Goal: Information Seeking & Learning: Learn about a topic

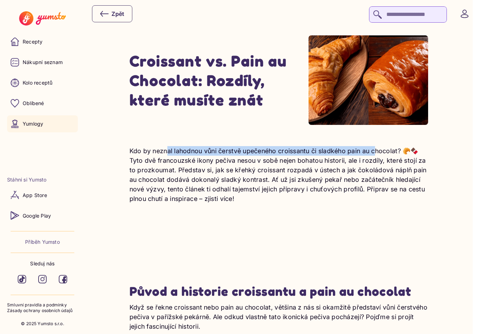
drag, startPoint x: 166, startPoint y: 146, endPoint x: 376, endPoint y: 154, distance: 210.5
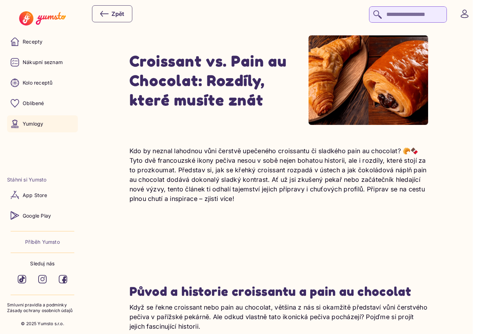
click at [368, 188] on p "Kdo by neznal lahodnou vůni čerstvě upečeného croissantu či sladkého pain au ch…" at bounding box center [278, 174] width 299 height 57
drag, startPoint x: 127, startPoint y: 163, endPoint x: 309, endPoint y: 167, distance: 182.4
click at [310, 167] on p "Kdo by neznal lahodnou vůni čerstvě upečeného croissantu či sladkého pain au ch…" at bounding box center [278, 174] width 299 height 57
drag, startPoint x: 302, startPoint y: 190, endPoint x: 301, endPoint y: 194, distance: 4.3
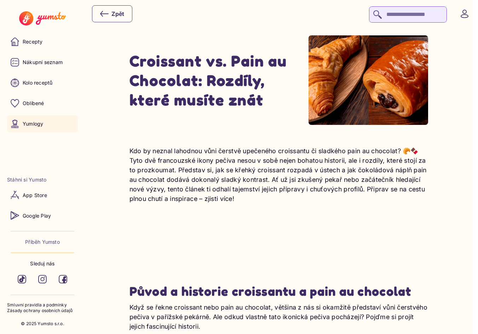
click at [301, 192] on p "Kdo by neznal lahodnou vůni čerstvě upečeného croissantu či sladkého pain au ch…" at bounding box center [278, 174] width 299 height 57
click at [300, 203] on p "Kdo by neznal lahodnou vůni čerstvě upečeného croissantu či sladkého pain au ch…" at bounding box center [278, 174] width 299 height 57
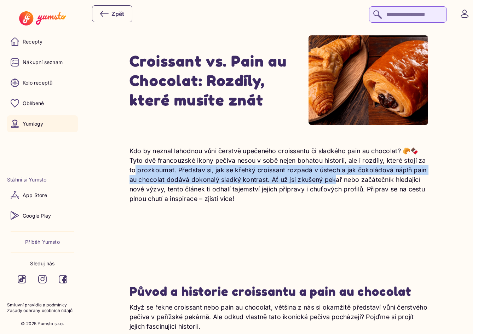
drag, startPoint x: 147, startPoint y: 172, endPoint x: 345, endPoint y: 189, distance: 198.7
click at [343, 187] on p "Kdo by neznal lahodnou vůni čerstvě upečeného croissantu či sladkého pain au ch…" at bounding box center [278, 174] width 299 height 57
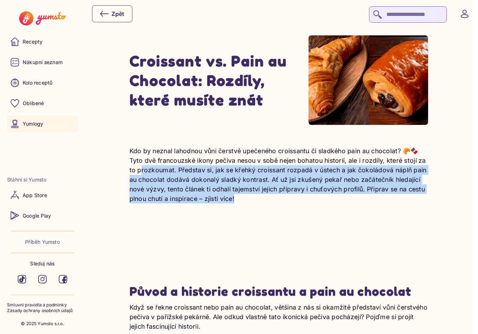
drag, startPoint x: 140, startPoint y: 171, endPoint x: 351, endPoint y: 205, distance: 213.5
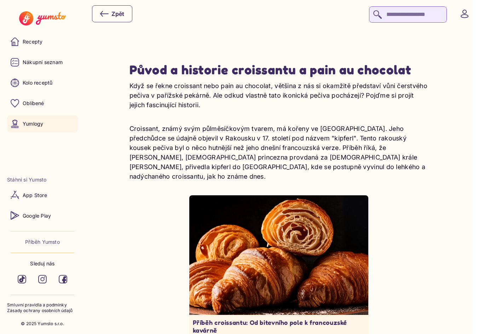
scroll to position [236, 0]
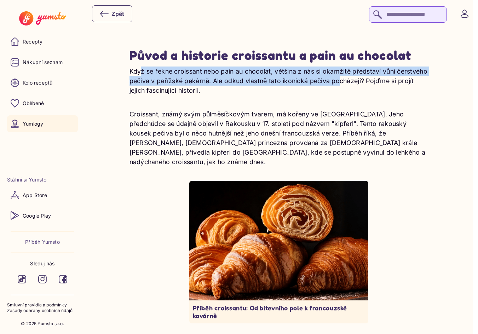
drag, startPoint x: 136, startPoint y: 72, endPoint x: 340, endPoint y: 86, distance: 204.8
click at [337, 82] on p "Když se řekne croissant nebo pain au chocolat, většina z nás si okamžitě předst…" at bounding box center [278, 80] width 299 height 29
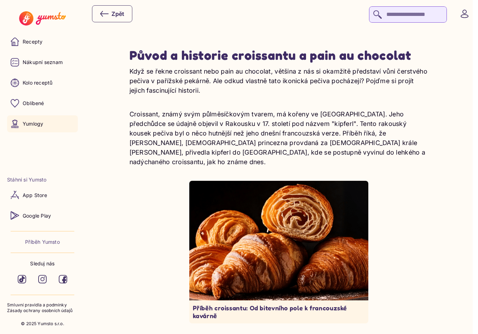
click at [340, 87] on p "Když se řekne croissant nebo pain au chocolat, většina z nás si okamžitě předst…" at bounding box center [278, 80] width 299 height 29
drag, startPoint x: 237, startPoint y: 70, endPoint x: 385, endPoint y: 75, distance: 148.6
click at [384, 75] on p "Když se řekne croissant nebo pain au chocolat, většina z nás si okamžitě předst…" at bounding box center [278, 80] width 299 height 29
click at [385, 75] on p "Když se řekne croissant nebo pain au chocolat, většina z nás si okamžitě předst…" at bounding box center [278, 80] width 299 height 29
click at [380, 84] on p "Když se řekne croissant nebo pain au chocolat, většina z nás si okamžitě předst…" at bounding box center [278, 80] width 299 height 29
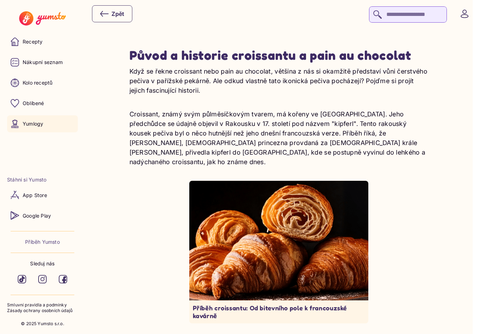
click at [358, 101] on div "Když se řekne croissant nebo pain au chocolat, většina z nás si okamžitě předst…" at bounding box center [278, 263] width 299 height 395
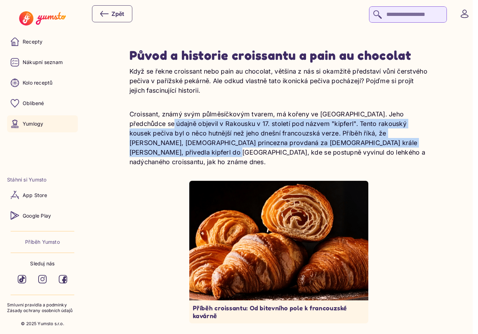
drag, startPoint x: 134, startPoint y: 125, endPoint x: 436, endPoint y: 148, distance: 302.8
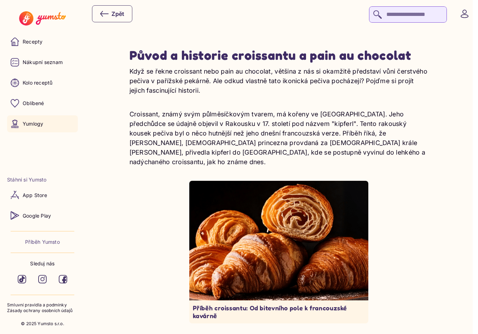
click at [426, 162] on div "Když se řekne croissant nebo pain au chocolat, většina z nás si okamžitě předst…" at bounding box center [278, 263] width 299 height 395
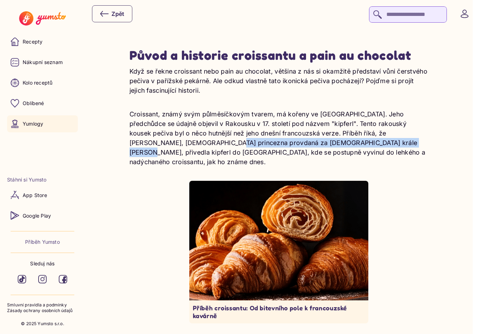
drag, startPoint x: 145, startPoint y: 145, endPoint x: 366, endPoint y: 151, distance: 221.4
click at [354, 149] on p "Croissant, známý svým půlměsíčkovým tvarem, má kořeny ve [GEOGRAPHIC_DATA]. Jeh…" at bounding box center [278, 137] width 299 height 57
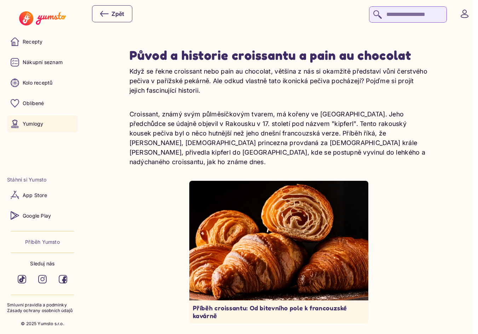
click at [366, 151] on p "Croissant, známý svým půlměsíčkovým tvarem, má kořeny ve [GEOGRAPHIC_DATA]. Jeh…" at bounding box center [278, 137] width 299 height 57
drag, startPoint x: 219, startPoint y: 141, endPoint x: 328, endPoint y: 145, distance: 109.6
click at [311, 143] on p "Croissant, známý svým půlměsíčkovým tvarem, má kořeny ve [GEOGRAPHIC_DATA]. Jeh…" at bounding box center [278, 137] width 299 height 57
click at [328, 145] on p "Croissant, známý svým půlměsíčkovým tvarem, má kořeny ve [GEOGRAPHIC_DATA]. Jeh…" at bounding box center [278, 137] width 299 height 57
click at [360, 152] on p "Croissant, známý svým půlměsíčkovým tvarem, má kořeny ve [GEOGRAPHIC_DATA]. Jeh…" at bounding box center [278, 137] width 299 height 57
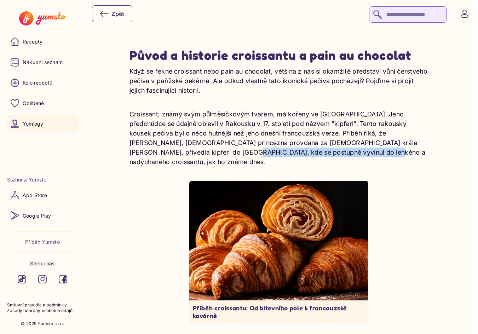
drag, startPoint x: 143, startPoint y: 152, endPoint x: 317, endPoint y: 152, distance: 174.6
click at [317, 152] on p "Croissant, známý svým půlměsíčkovým tvarem, má kořeny ve [GEOGRAPHIC_DATA]. Jeh…" at bounding box center [278, 137] width 299 height 57
click at [326, 153] on p "Croissant, známý svým půlměsíčkovým tvarem, má kořeny ve [GEOGRAPHIC_DATA]. Jeh…" at bounding box center [278, 137] width 299 height 57
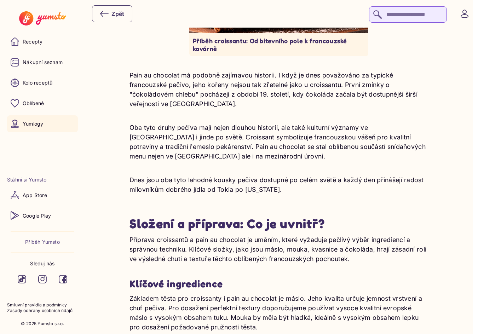
scroll to position [519, 0]
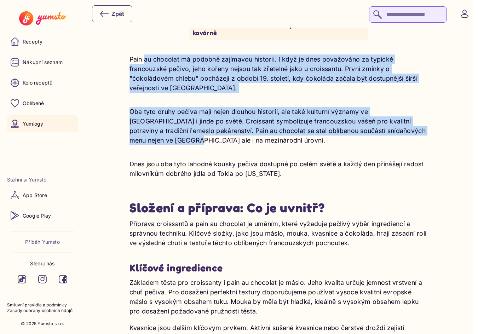
drag, startPoint x: 143, startPoint y: 56, endPoint x: 434, endPoint y: 119, distance: 298.0
click at [303, 107] on p "Oba tyto druhy pečiva mají nejen dlouhou historii, ale také kulturní významy ve…" at bounding box center [278, 126] width 299 height 38
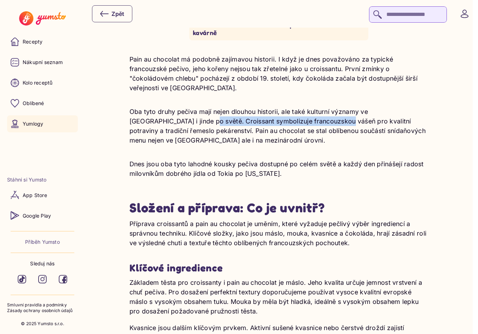
drag, startPoint x: 152, startPoint y: 105, endPoint x: 315, endPoint y: 110, distance: 163.1
click at [304, 109] on p "Oba tyto druhy pečiva mají nejen dlouhou historii, ale také kulturní významy ve…" at bounding box center [278, 126] width 299 height 38
click at [315, 110] on p "Oba tyto druhy pečiva mají nejen dlouhou historii, ale také kulturní významy ve…" at bounding box center [278, 126] width 299 height 38
click at [313, 123] on p "Oba tyto druhy pečiva mají nejen dlouhou historii, ale také kulturní významy ve…" at bounding box center [278, 126] width 299 height 38
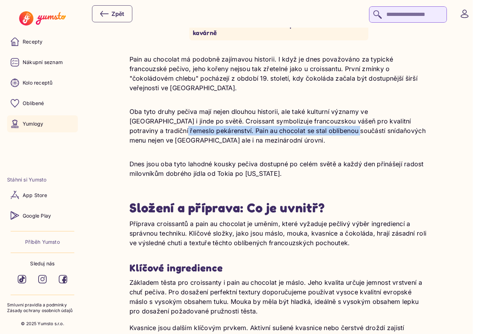
drag, startPoint x: 128, startPoint y: 114, endPoint x: 321, endPoint y: 121, distance: 192.8
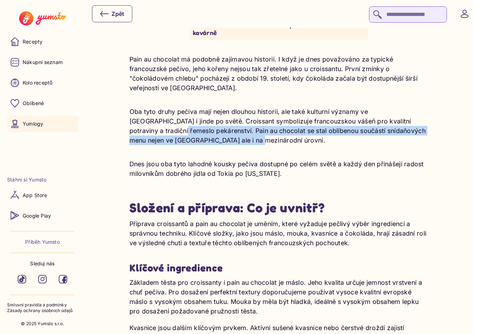
click at [321, 121] on p "Oba tyto druhy pečiva mají nejen dlouhou historii, ale také kulturní významy ve…" at bounding box center [278, 126] width 299 height 38
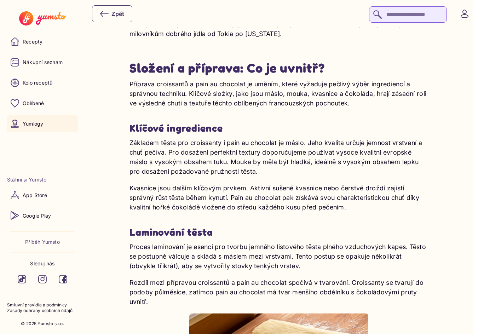
scroll to position [660, 0]
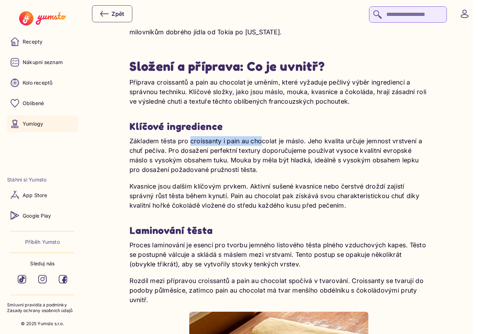
drag, startPoint x: 197, startPoint y: 126, endPoint x: 298, endPoint y: 129, distance: 101.2
click at [286, 136] on p "Základem těsta pro croissanty i pain au chocolat je máslo. Jeho kvalita určuje …" at bounding box center [278, 155] width 299 height 38
click at [299, 136] on p "Základem těsta pro croissanty i pain au chocolat je máslo. Jeho kvalita určuje …" at bounding box center [278, 155] width 299 height 38
click at [302, 149] on p "Základem těsta pro croissanty i pain au chocolat je máslo. Jeho kvalita určuje …" at bounding box center [278, 155] width 299 height 38
drag, startPoint x: 169, startPoint y: 137, endPoint x: 311, endPoint y: 151, distance: 142.8
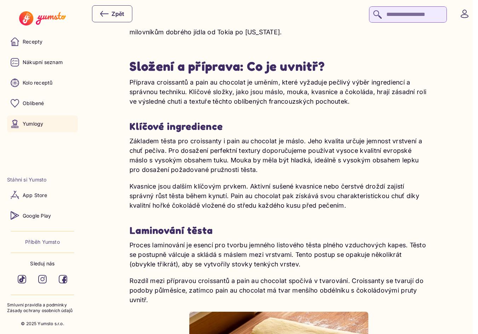
click at [311, 151] on p "Základem těsta pro croissanty i pain au chocolat je máslo. Jeho kvalita určuje …" at bounding box center [278, 155] width 299 height 38
click at [323, 153] on p "Základem těsta pro croissanty i pain au chocolat je máslo. Jeho kvalita určuje …" at bounding box center [278, 155] width 299 height 38
click at [319, 159] on div "Základem těsta pro croissanty i pain au chocolat je máslo. Jeho kvalita určuje …" at bounding box center [278, 173] width 299 height 74
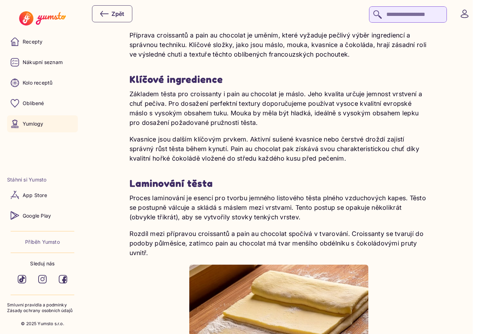
scroll to position [754, 0]
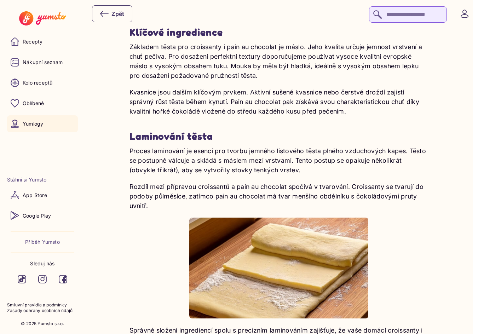
drag, startPoint x: 146, startPoint y: 71, endPoint x: 350, endPoint y: 100, distance: 205.7
click at [350, 100] on div "Příprava croissantů a pain au chocolat je uměním, které vyžaduje pečlivý výběr …" at bounding box center [278, 163] width 299 height 361
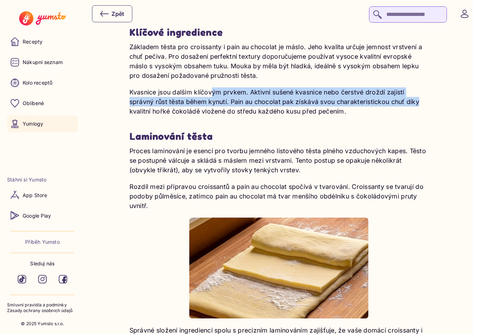
drag, startPoint x: 209, startPoint y: 71, endPoint x: 391, endPoint y: 86, distance: 182.3
click at [391, 87] on p "Kvasnice jsou dalším klíčovým prvkem. Aktivní sušené kvasnice nebo čerstvé drož…" at bounding box center [278, 101] width 299 height 29
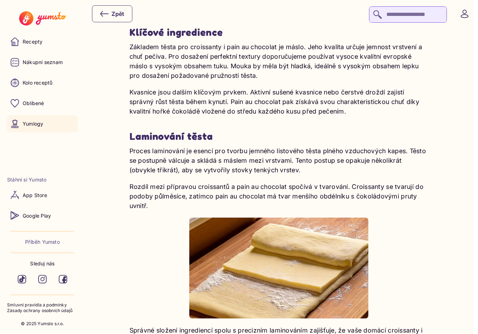
click at [386, 94] on p "Kvasnice jsou dalším klíčovým prvkem. Aktivní sušené kvasnice nebo čerstvé drož…" at bounding box center [278, 101] width 299 height 29
drag, startPoint x: 141, startPoint y: 78, endPoint x: 339, endPoint y: 96, distance: 198.4
click at [339, 96] on p "Kvasnice jsou dalším klíčovým prvkem. Aktivní sušené kvasnice nebo čerstvé drož…" at bounding box center [278, 101] width 299 height 29
click at [341, 97] on p "Kvasnice jsou dalším klíčovým prvkem. Aktivní sušené kvasnice nebo čerstvé drož…" at bounding box center [278, 101] width 299 height 29
drag, startPoint x: 147, startPoint y: 78, endPoint x: 376, endPoint y: 99, distance: 229.6
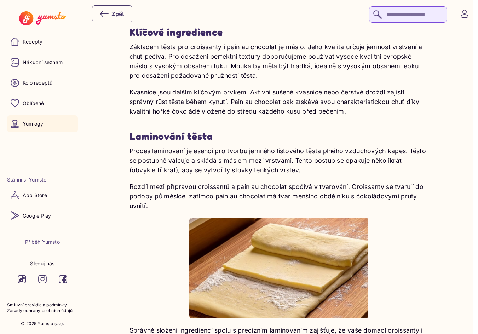
click at [376, 99] on p "Kvasnice jsou dalším klíčovým prvkem. Aktivní sušené kvasnice nebo čerstvé drož…" at bounding box center [278, 101] width 299 height 29
drag, startPoint x: 228, startPoint y: 88, endPoint x: 345, endPoint y: 101, distance: 118.0
click at [344, 101] on div "Příprava croissantů a pain au chocolat je uměním, které vyžaduje pečlivý výběr …" at bounding box center [278, 163] width 299 height 361
click at [345, 101] on div "Příprava croissantů a pain au chocolat je uměním, které vyžaduje pečlivý výběr …" at bounding box center [278, 163] width 299 height 361
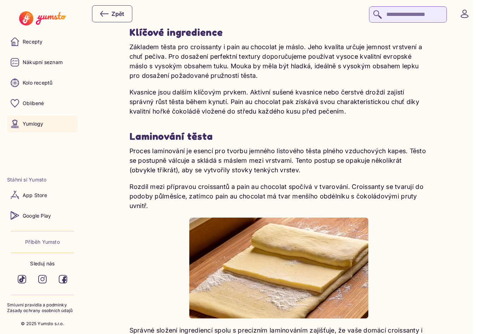
drag, startPoint x: 163, startPoint y: 82, endPoint x: 334, endPoint y: 97, distance: 171.8
click at [333, 97] on p "Kvasnice jsou dalším klíčovým prvkem. Aktivní sušené kvasnice nebo čerstvé drož…" at bounding box center [278, 101] width 299 height 29
click at [335, 97] on p "Kvasnice jsou dalším klíčovým prvkem. Aktivní sušené kvasnice nebo čerstvé drož…" at bounding box center [278, 101] width 299 height 29
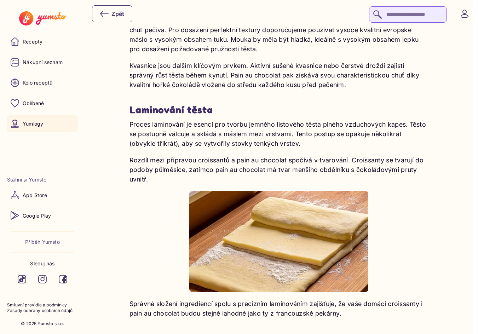
scroll to position [801, 0]
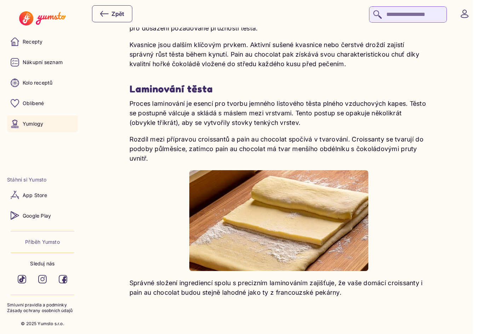
drag, startPoint x: 191, startPoint y: 96, endPoint x: 385, endPoint y: 108, distance: 194.8
click at [385, 108] on p "Proces laminování je esencí pro tvorbu jemného listového těsta plného vzduchový…" at bounding box center [278, 113] width 299 height 29
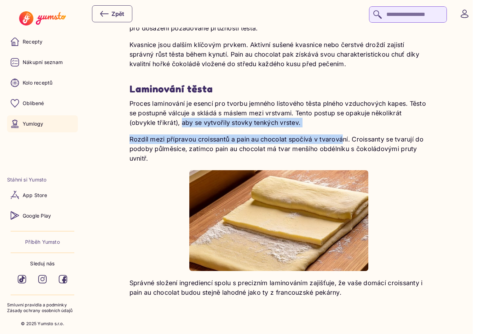
drag, startPoint x: 179, startPoint y: 106, endPoint x: 338, endPoint y: 116, distance: 159.4
click at [338, 116] on div "Proces laminování je esencí pro tvorbu jemného listového těsta plného vzduchový…" at bounding box center [278, 198] width 299 height 198
drag, startPoint x: 145, startPoint y: 119, endPoint x: 383, endPoint y: 131, distance: 237.8
click at [382, 134] on p "Rozdíl mezi přípravou croissantů a pain au chocolat spočívá v tvarování. Croiss…" at bounding box center [278, 148] width 299 height 29
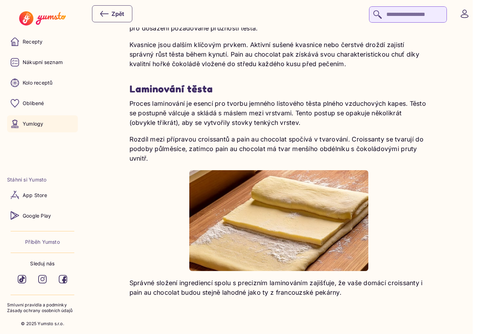
click at [383, 134] on p "Rozdíl mezi přípravou croissantů a pain au chocolat spočívá v tvarování. Croiss…" at bounding box center [278, 148] width 299 height 29
drag, startPoint x: 199, startPoint y: 125, endPoint x: 416, endPoint y: 141, distance: 218.0
click at [416, 141] on p "Rozdíl mezi přípravou croissantů a pain au chocolat spočívá v tvarování. Croiss…" at bounding box center [278, 148] width 299 height 29
click at [416, 142] on p "Rozdíl mezi přípravou croissantů a pain au chocolat spočívá v tvarování. Croiss…" at bounding box center [278, 148] width 299 height 29
click at [181, 150] on div "Proces laminování je esencí pro tvorbu jemného listového těsta plného vzduchový…" at bounding box center [278, 198] width 299 height 198
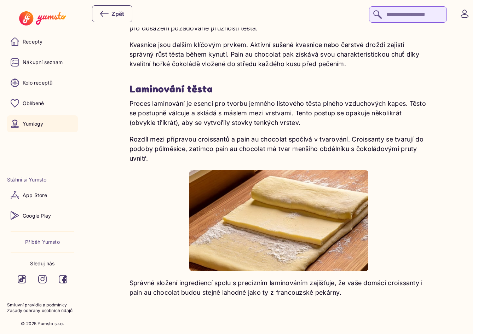
click at [146, 134] on p "Rozdíl mezi přípravou croissantů a pain au chocolat spočívá v tvarování. Croiss…" at bounding box center [278, 148] width 299 height 29
click at [144, 134] on p "Rozdíl mezi přípravou croissantů a pain au chocolat spočívá v tvarování. Croiss…" at bounding box center [278, 148] width 299 height 29
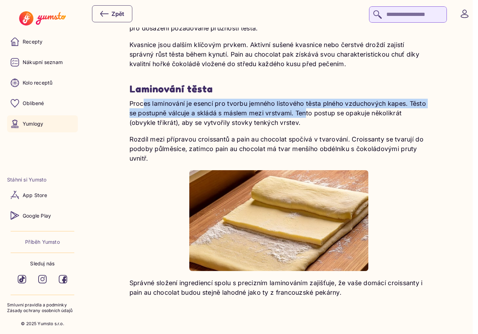
drag, startPoint x: 138, startPoint y: 92, endPoint x: 305, endPoint y: 101, distance: 167.1
click at [305, 101] on p "Proces laminování je esencí pro tvorbu jemného listového těsta plného vzduchový…" at bounding box center [278, 113] width 299 height 29
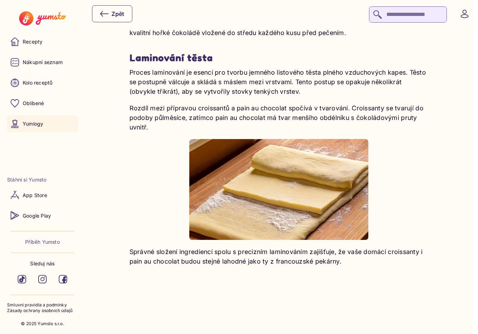
scroll to position [848, 0]
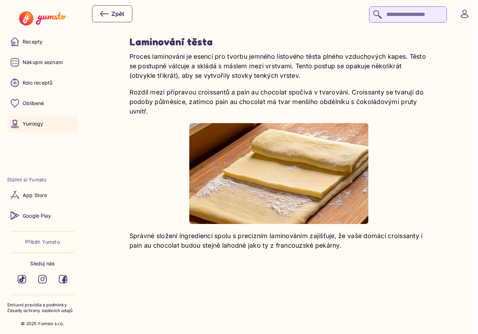
drag, startPoint x: 230, startPoint y: 232, endPoint x: 361, endPoint y: 237, distance: 130.5
click at [343, 232] on p "Správné složení ingrediencí spolu s precizním laminováním zajišťuje, že vaše do…" at bounding box center [278, 240] width 299 height 19
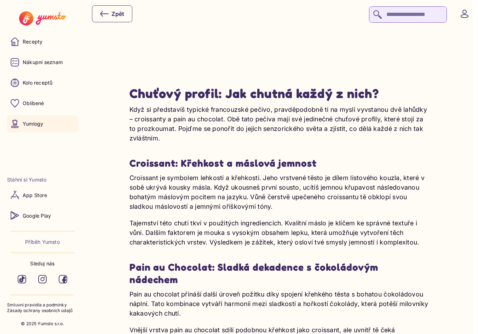
scroll to position [1178, 0]
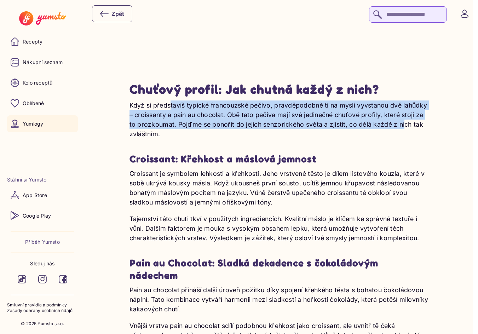
drag, startPoint x: 168, startPoint y: 93, endPoint x: 396, endPoint y: 109, distance: 227.8
click at [394, 108] on p "Když si představíš typické francouzské pečivo, pravděpodobně ti na mysli vyvsta…" at bounding box center [278, 119] width 299 height 38
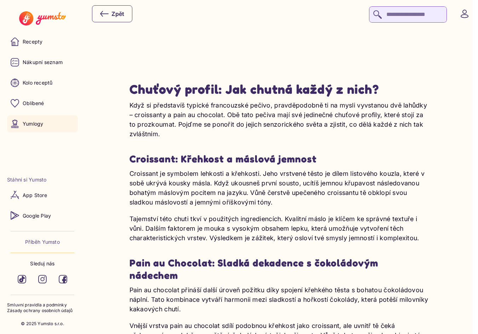
click at [396, 109] on p "Když si představíš typické francouzské pečivo, pravděpodobně ti na mysli vyvsta…" at bounding box center [278, 119] width 299 height 38
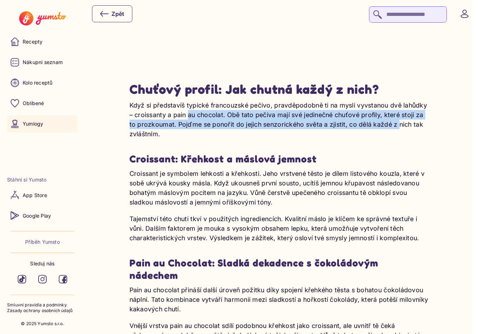
drag, startPoint x: 180, startPoint y: 105, endPoint x: 387, endPoint y: 117, distance: 207.5
click at [387, 117] on p "Když si představíš typické francouzské pečivo, pravděpodobně ti na mysli vyvsta…" at bounding box center [278, 119] width 299 height 38
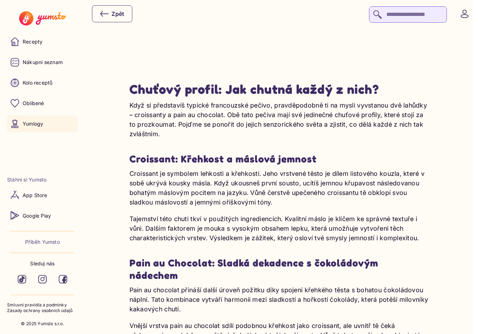
click at [379, 127] on div "Když si představíš typické francouzské pečivo, pravděpodobně ti na mysli vyvsta…" at bounding box center [278, 255] width 299 height 311
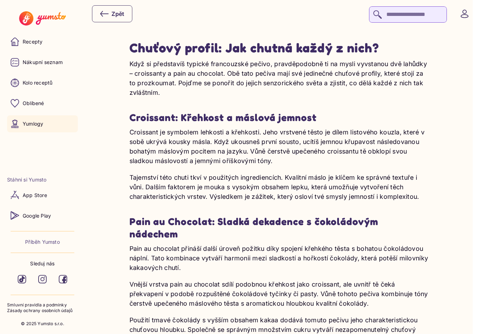
scroll to position [1273, 0]
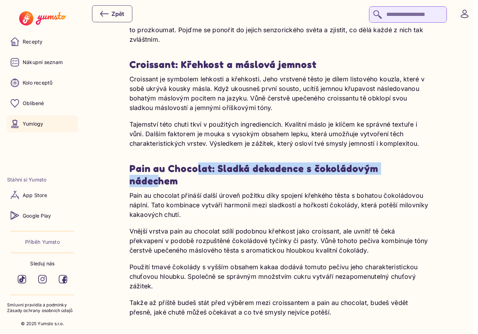
drag, startPoint x: 214, startPoint y: 158, endPoint x: 404, endPoint y: 158, distance: 190.9
click at [403, 162] on h3 "Pain au Chocolat: Sladká dekadence s čokoládovým nádechem" at bounding box center [278, 174] width 299 height 25
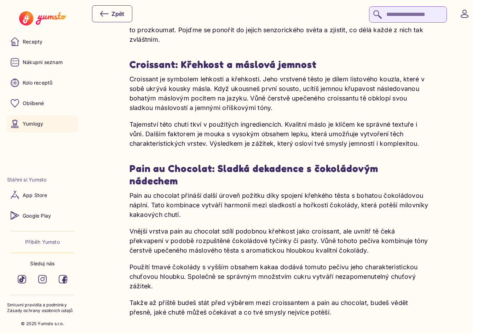
click at [404, 162] on h3 "Pain au Chocolat: Sladká dekadence s čokoládovým nádechem" at bounding box center [278, 174] width 299 height 25
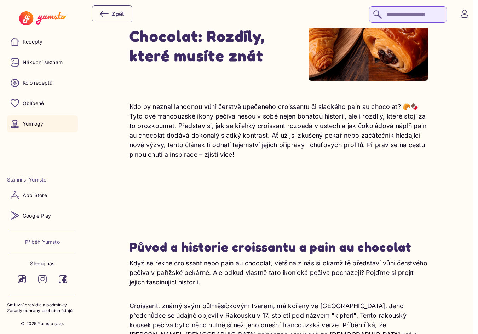
scroll to position [0, 0]
